Goal: Navigation & Orientation: Go to known website

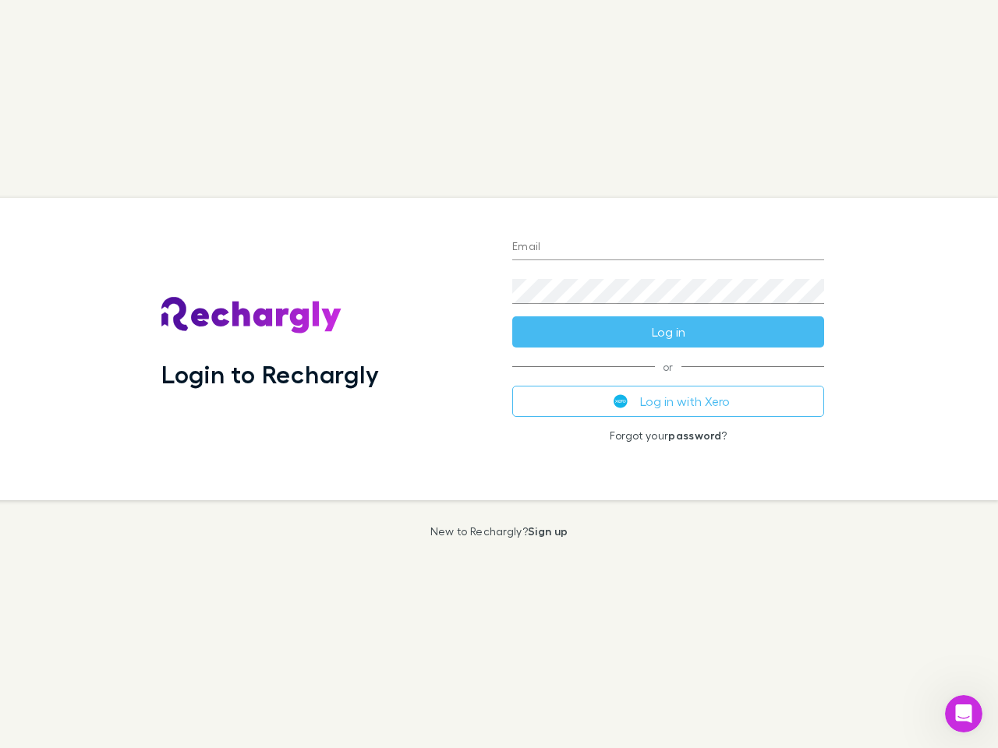
click at [499, 374] on div "Login to Rechargly" at bounding box center [324, 349] width 351 height 303
click at [668, 248] on input "Email" at bounding box center [668, 247] width 312 height 25
click at [668, 332] on button "Log in" at bounding box center [668, 332] width 312 height 31
click at [668, 402] on div "Email Password Log in or Log in with Xero Forgot your password ?" at bounding box center [668, 349] width 337 height 303
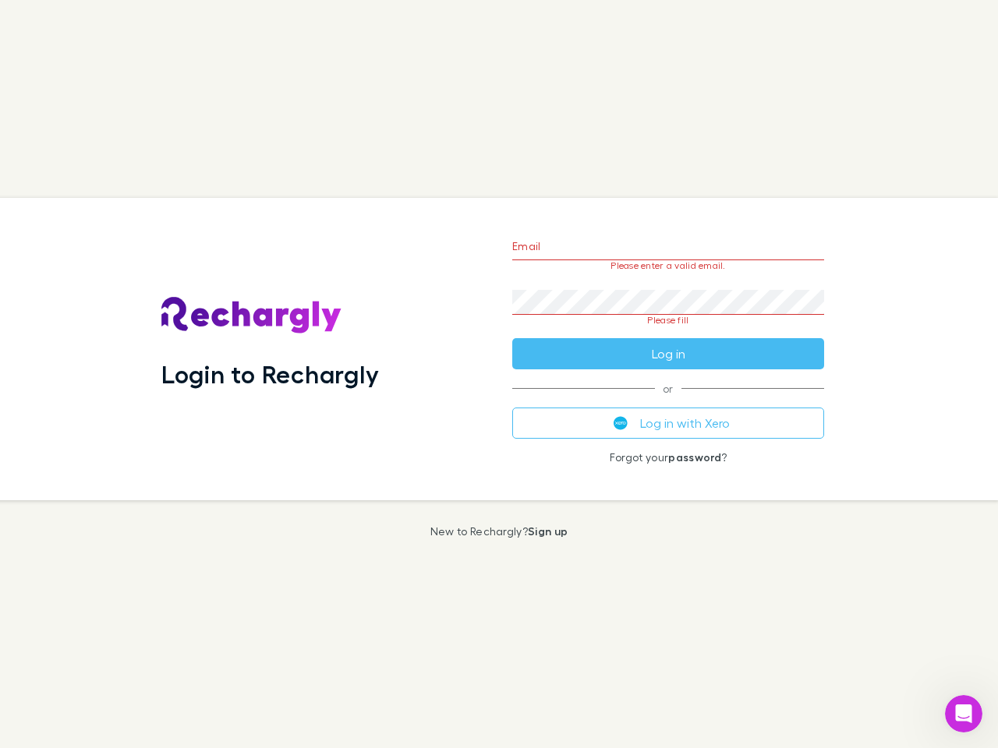
click at [964, 714] on icon "Open Intercom Messenger" at bounding box center [964, 715] width 26 height 26
